Goal: Transaction & Acquisition: Obtain resource

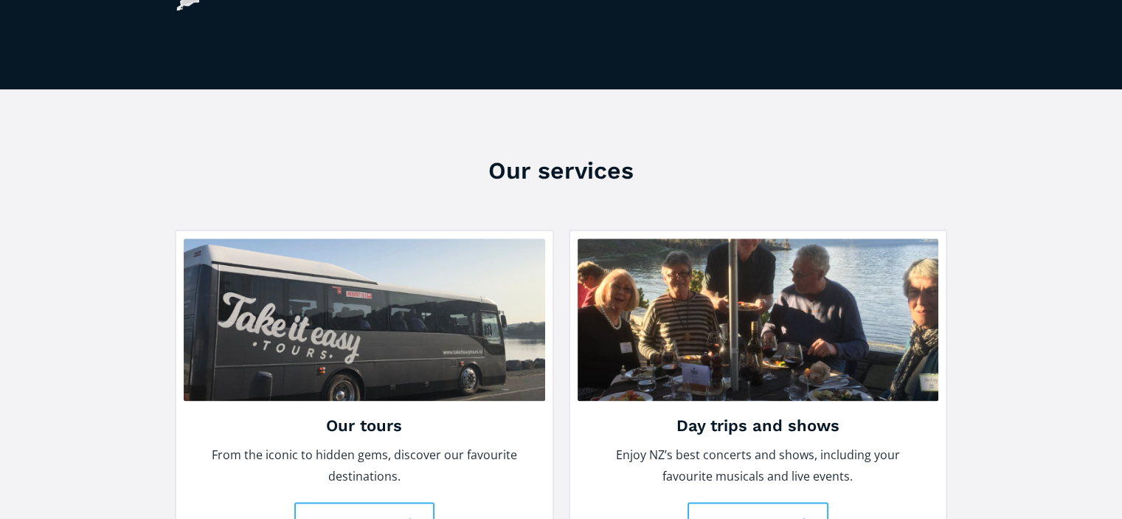
scroll to position [1919, 0]
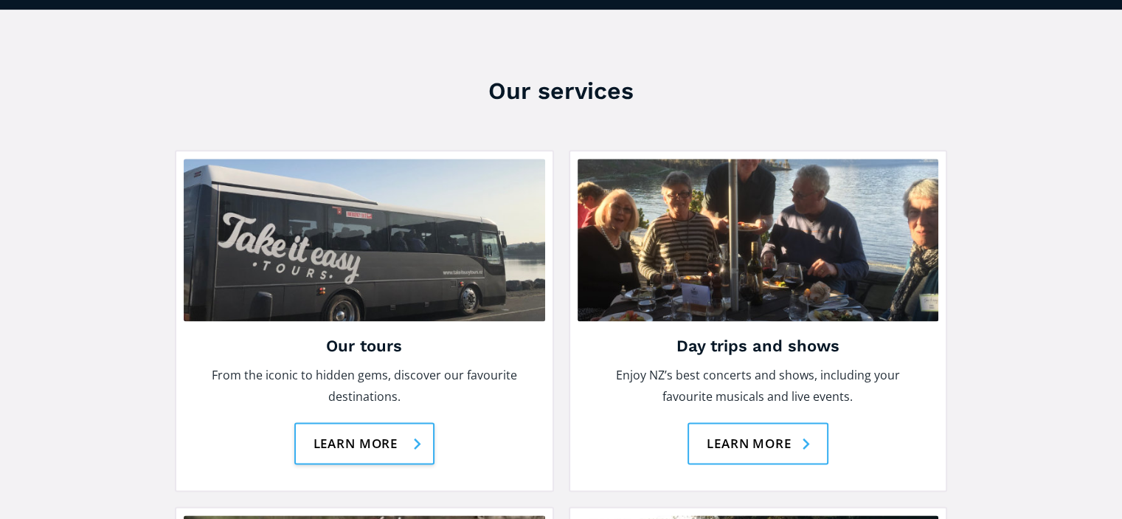
click at [347, 422] on link "Learn more" at bounding box center [364, 443] width 141 height 42
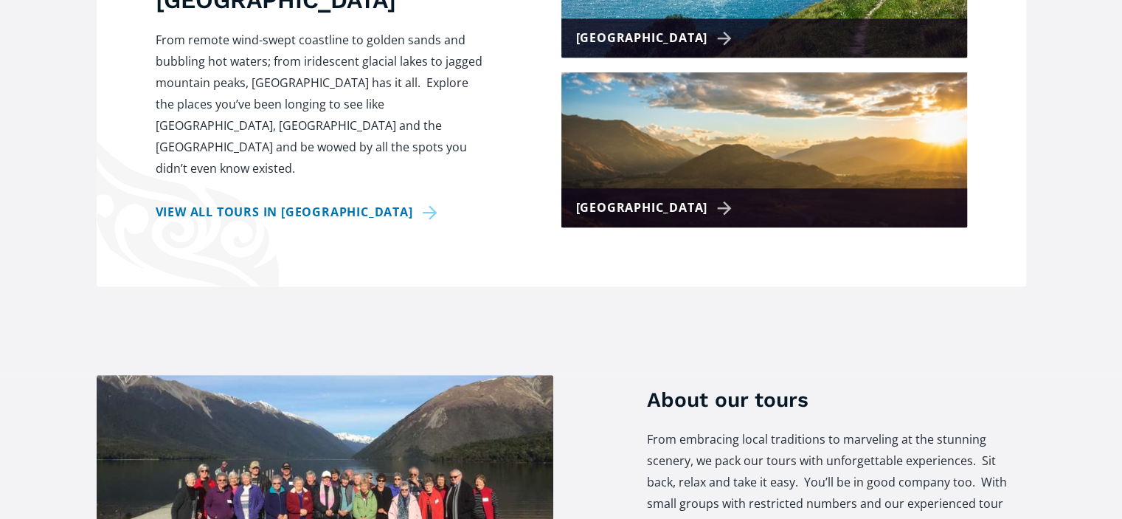
scroll to position [1033, 0]
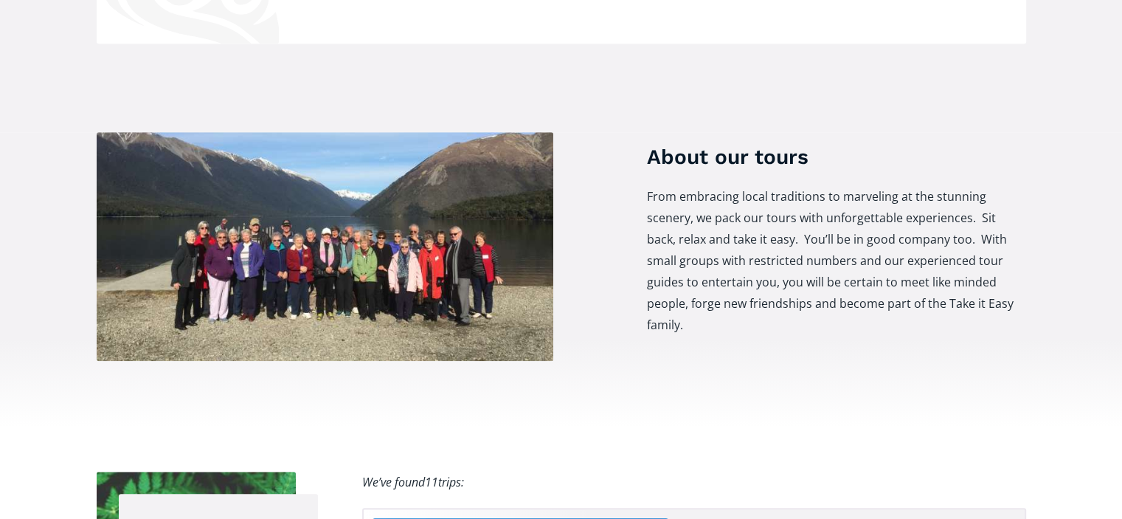
checkbox input "true"
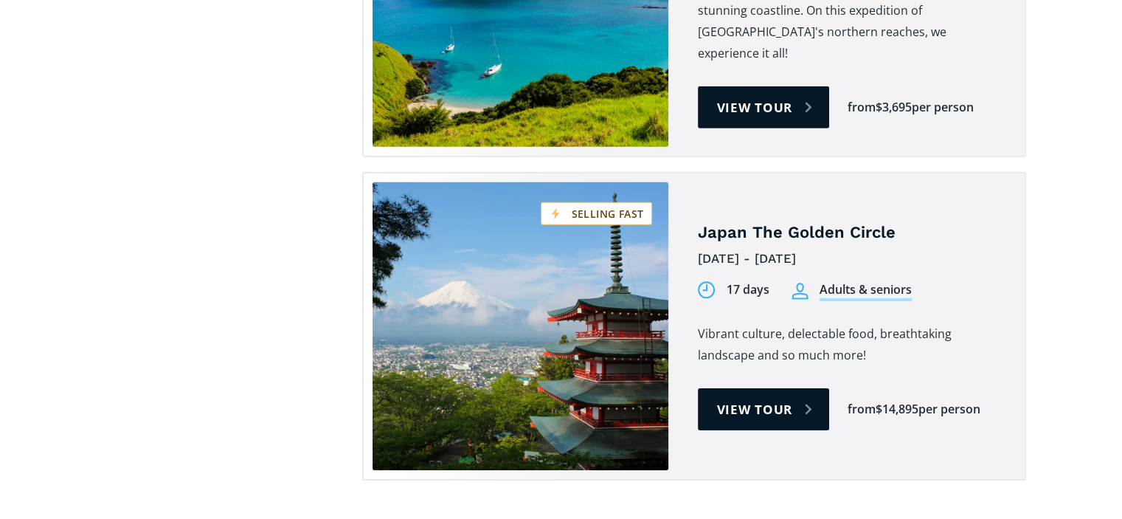
scroll to position [4624, 0]
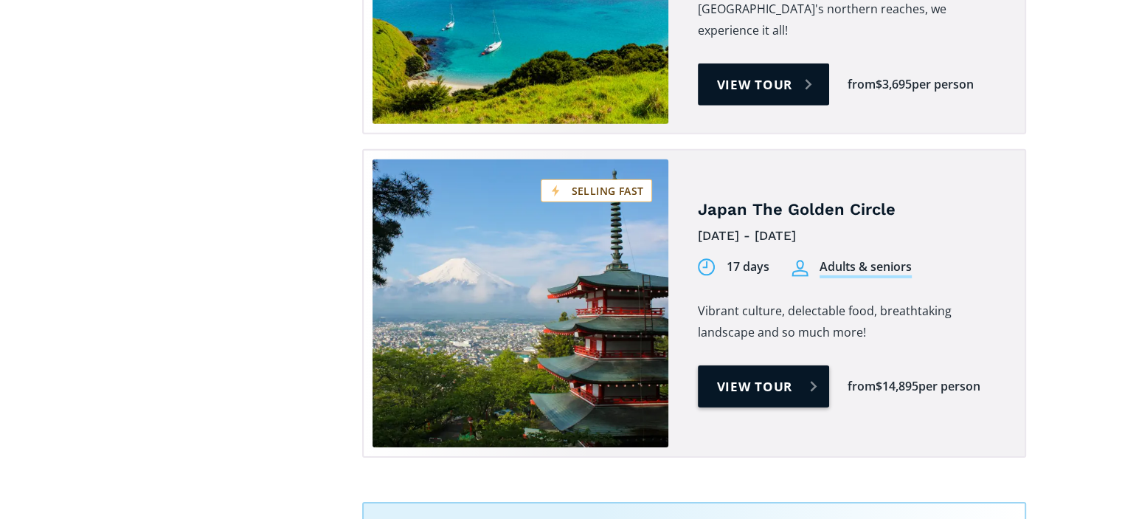
click at [756, 365] on link "View tour" at bounding box center [764, 386] width 132 height 42
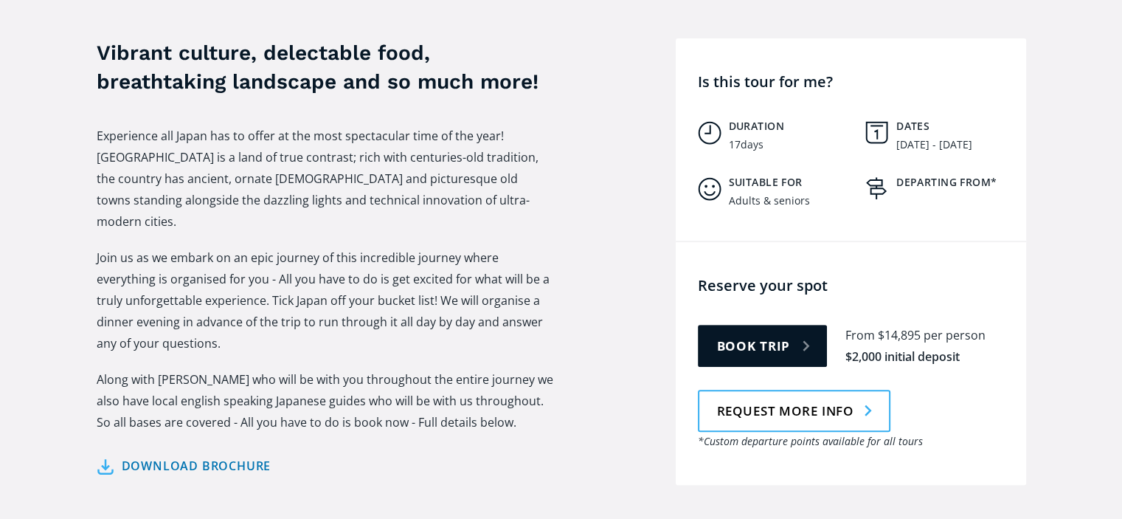
scroll to position [596, 0]
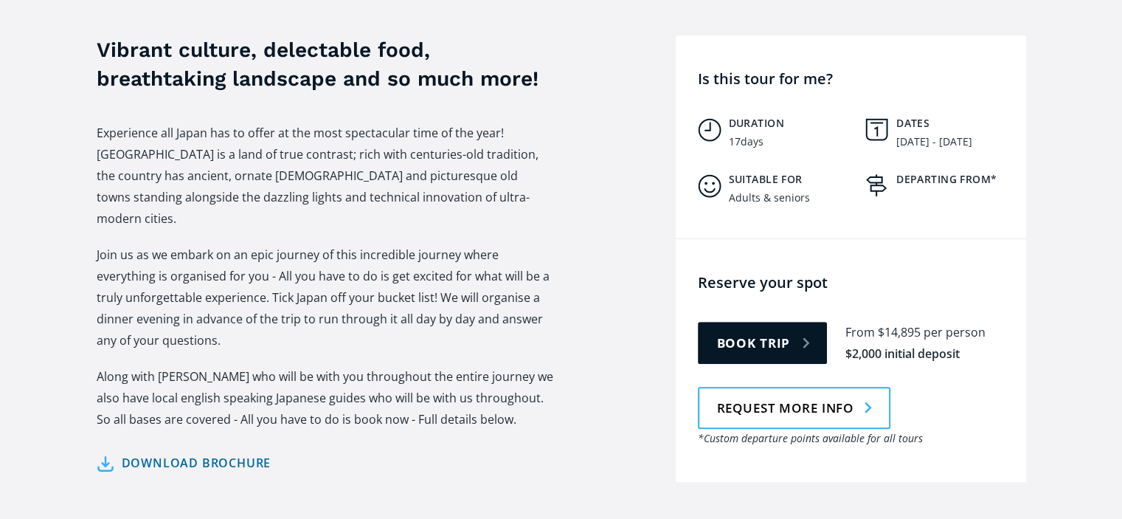
click at [129, 452] on link "Download brochure" at bounding box center [184, 462] width 175 height 21
